Goal: Navigation & Orientation: Understand site structure

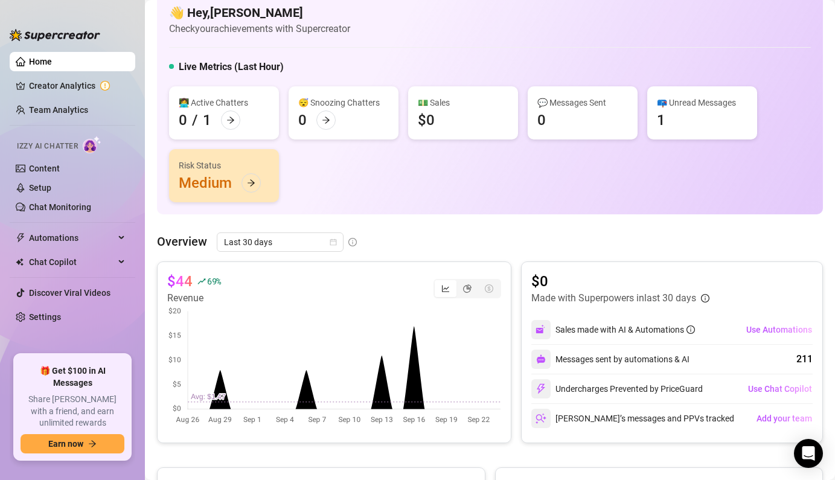
scroll to position [25, 0]
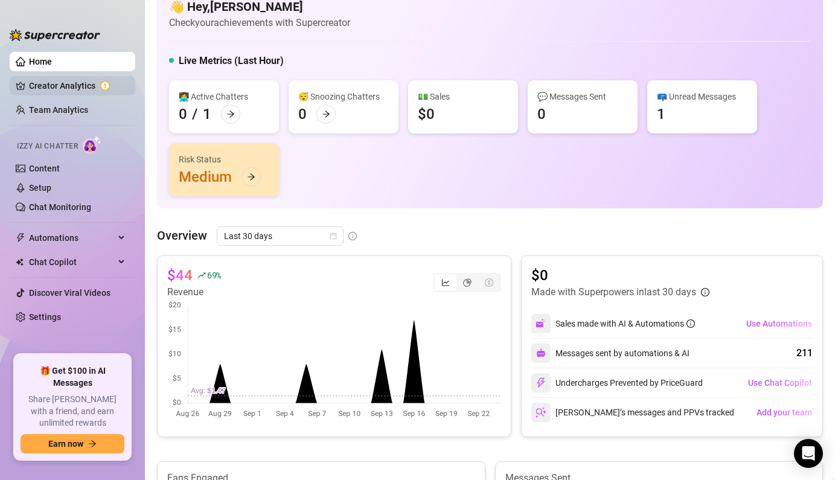
click at [101, 81] on link "Creator Analytics" at bounding box center [77, 85] width 97 height 19
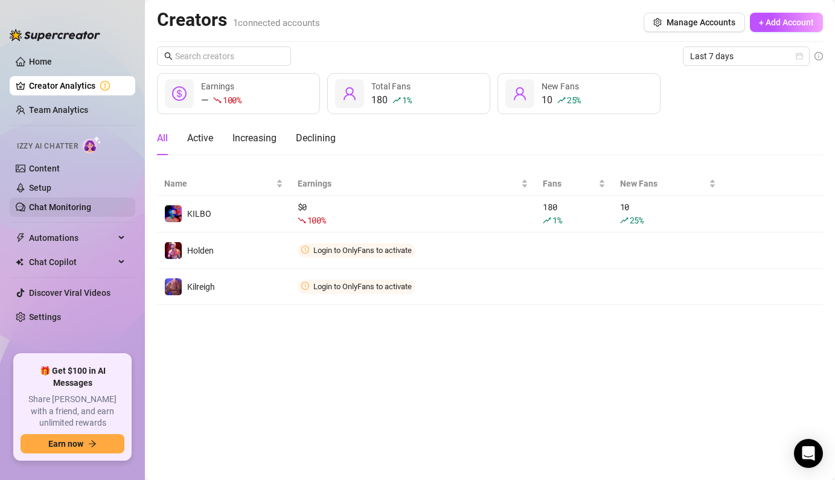
click at [88, 205] on link "Chat Monitoring" at bounding box center [60, 207] width 62 height 10
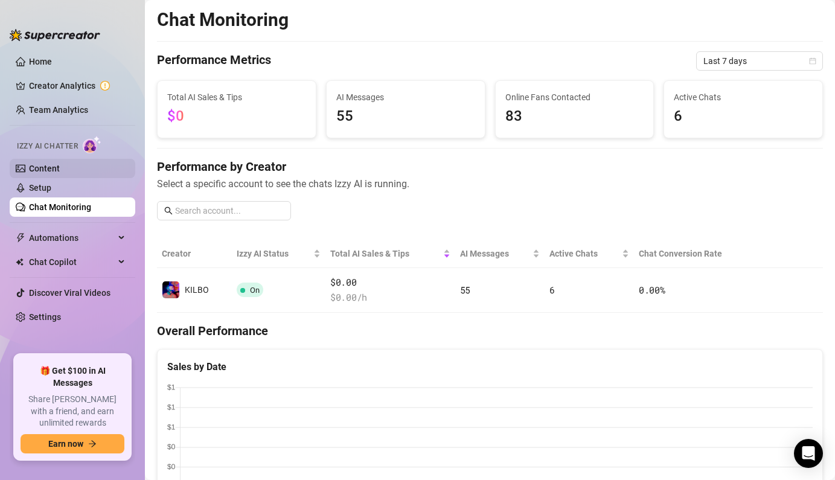
click at [60, 169] on link "Content" at bounding box center [44, 169] width 31 height 10
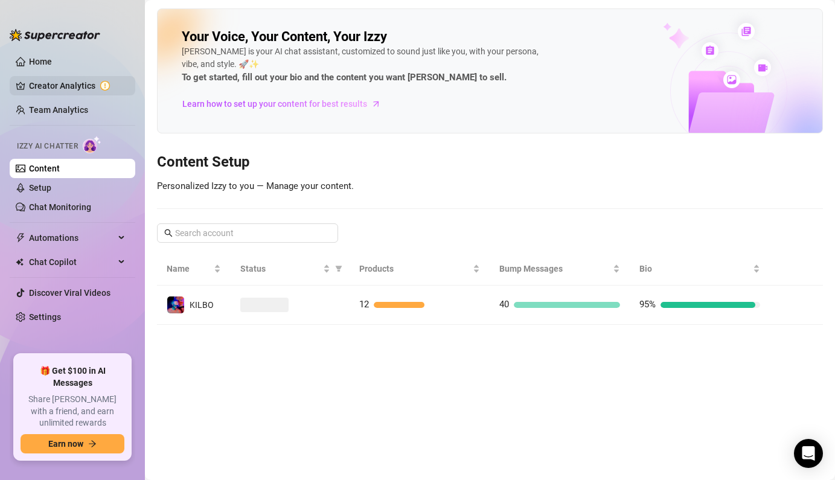
click at [85, 92] on link "Creator Analytics" at bounding box center [77, 85] width 97 height 19
